Goal: Task Accomplishment & Management: Manage account settings

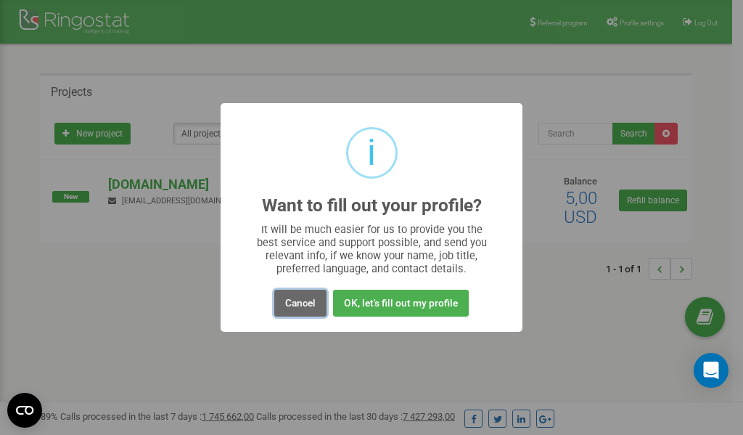
click at [300, 304] on button "Cancel" at bounding box center [300, 303] width 52 height 27
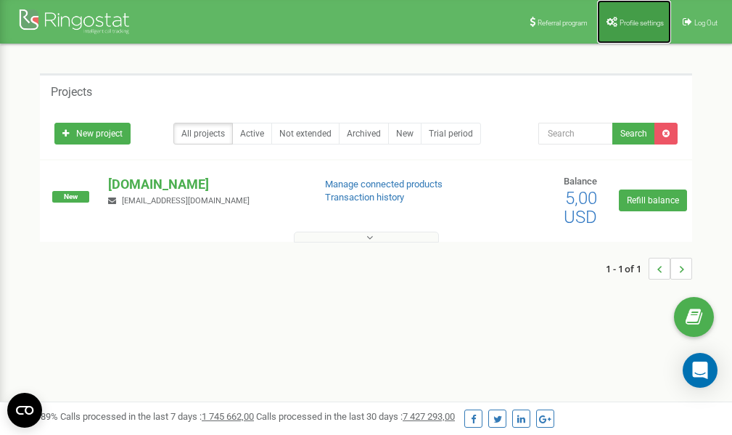
click at [631, 20] on span "Profile settings" at bounding box center [642, 23] width 44 height 8
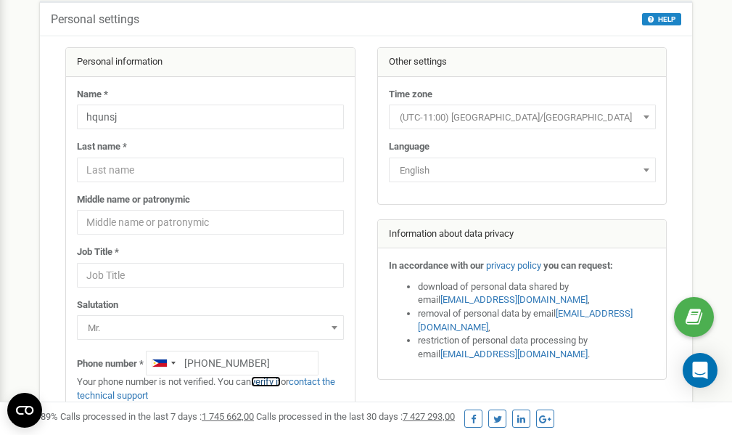
click at [273, 382] on link "verify it" at bounding box center [266, 381] width 30 height 11
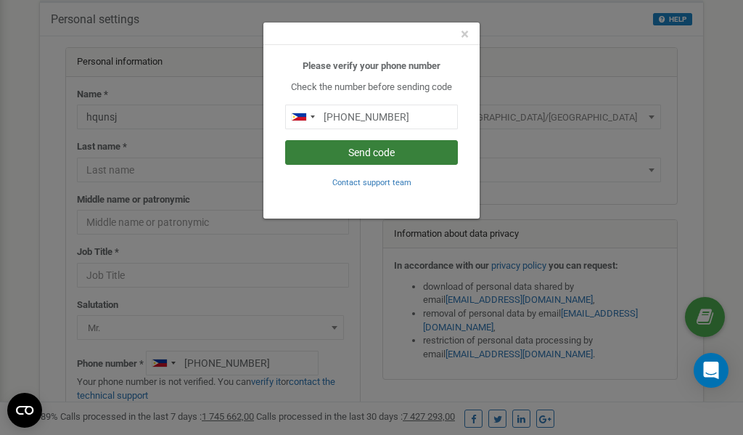
click at [369, 152] on button "Send code" at bounding box center [371, 152] width 173 height 25
